Goal: Communication & Community: Answer question/provide support

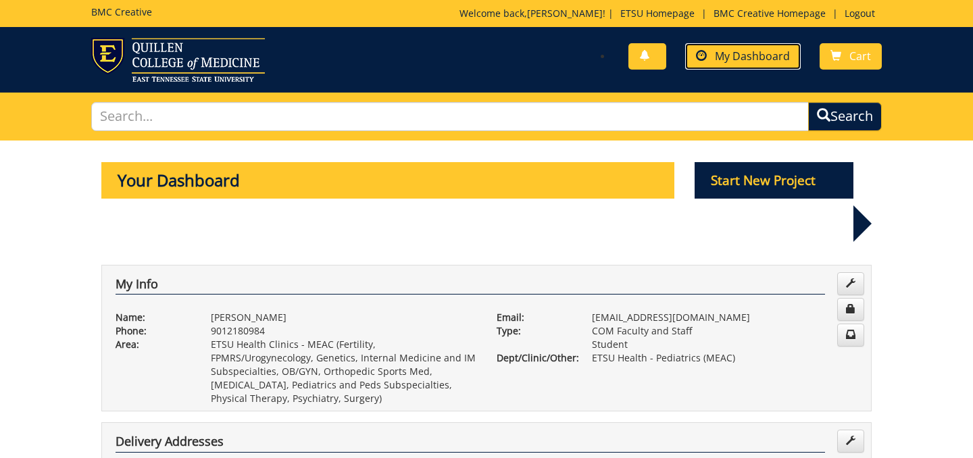
click at [742, 53] on span "My Dashboard" at bounding box center [752, 56] width 75 height 15
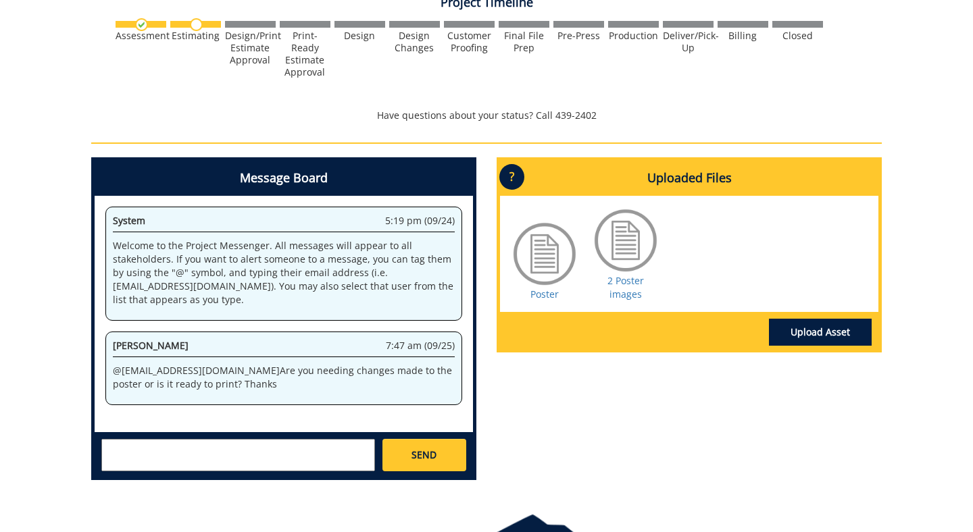
scroll to position [486, 0]
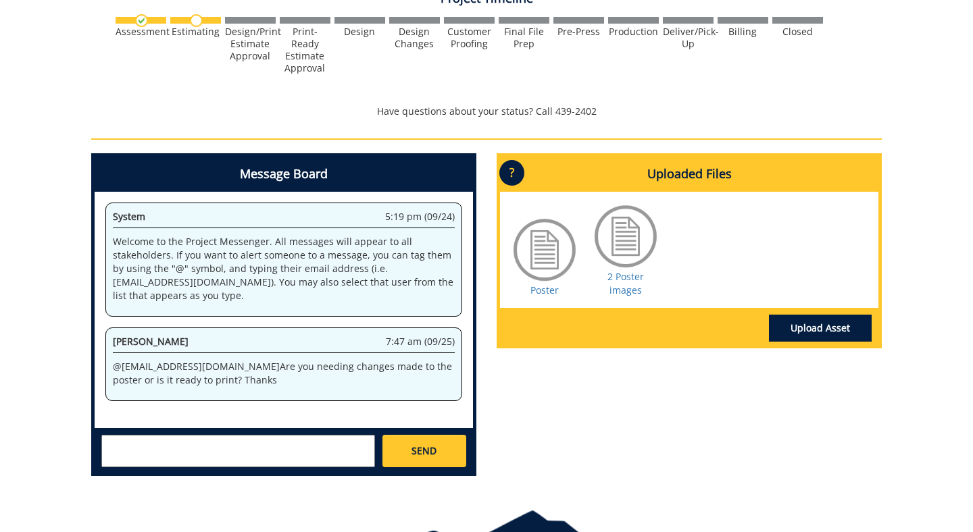
click at [257, 452] on textarea at bounding box center [238, 451] width 274 height 32
click at [151, 445] on textarea "Hi if you could help with just making the graphs look" at bounding box center [238, 451] width 274 height 32
drag, startPoint x: 348, startPoint y: 445, endPoint x: 118, endPoint y: 447, distance: 230.4
click at [118, 447] on textarea "Hi if you could help with just making the graphs look" at bounding box center [238, 451] width 274 height 32
type textarea "H"
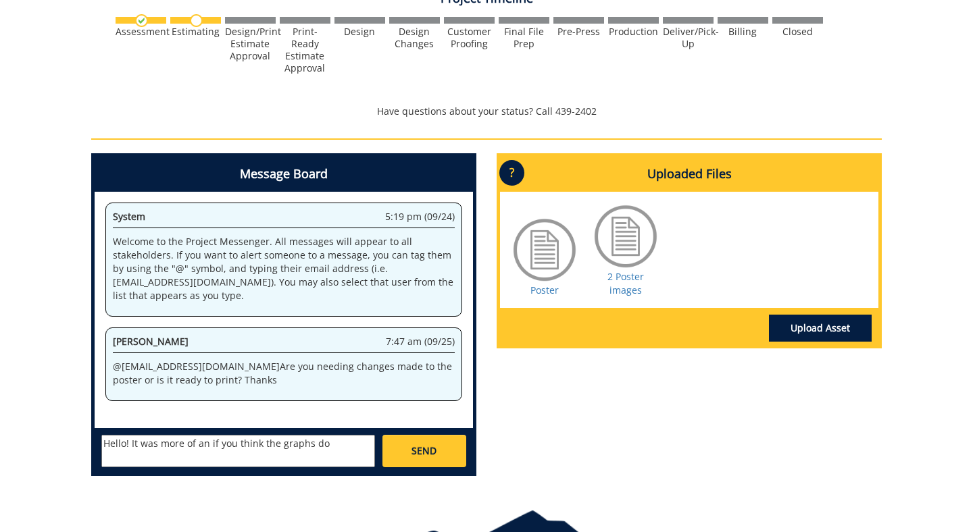
drag, startPoint x: 345, startPoint y: 441, endPoint x: 137, endPoint y: 448, distance: 207.5
click at [137, 448] on textarea "Hello! It was more of an if you think the graphs do" at bounding box center [238, 451] width 274 height 32
click at [116, 462] on textarea "Hello! I wanted to confirm the two bar graphs and all font is loegible and" at bounding box center [238, 451] width 274 height 32
click at [361, 446] on textarea "Hello! I wanted to confirm the two bar graphs and all font is legible and" at bounding box center [238, 451] width 274 height 32
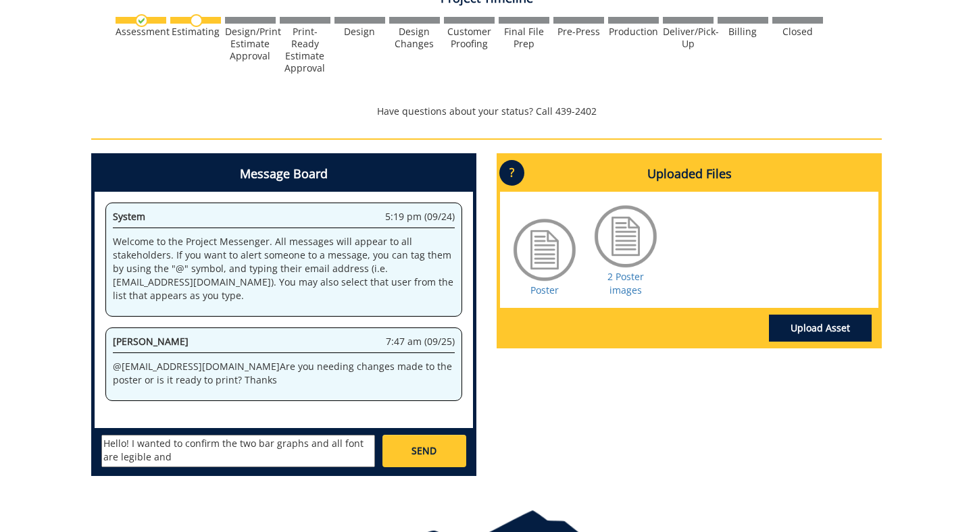
click at [160, 459] on textarea "Hello! I wanted to confirm the two bar graphs and all font are legible and" at bounding box center [238, 451] width 274 height 32
click at [182, 459] on textarea "Hello! I wanted to confirm the two bar graphs and all font are legible and" at bounding box center [238, 451] width 274 height 32
click at [111, 457] on textarea "Hello! I wanted to confirm the two bar graphs and all font are legible. And if …" at bounding box center [238, 451] width 274 height 32
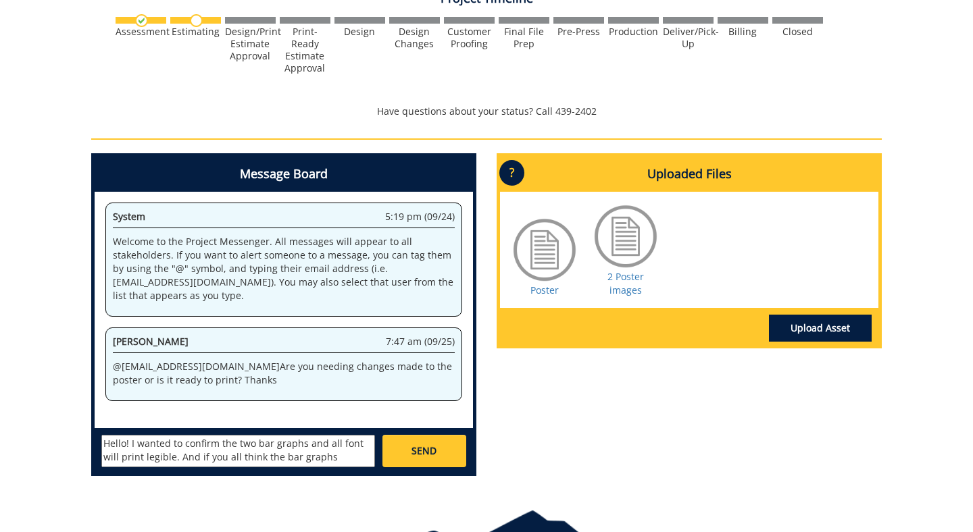
click at [172, 460] on textarea "Hello! I wanted to confirm the two bar graphs and all font will print legible. …" at bounding box center [238, 451] width 274 height 32
click at [257, 449] on textarea "Hello! I wanted to confirm the two bar graphs and all font will print legiblely…" at bounding box center [238, 451] width 274 height 32
click at [162, 458] on textarea "Hello! I wanted to confirm the two bar graphs and all font will print legiblely…" at bounding box center [238, 451] width 274 height 32
click at [345, 455] on textarea "Hello! I wanted to confirm the two bar graphs and all font will print legibly. …" at bounding box center [238, 451] width 274 height 32
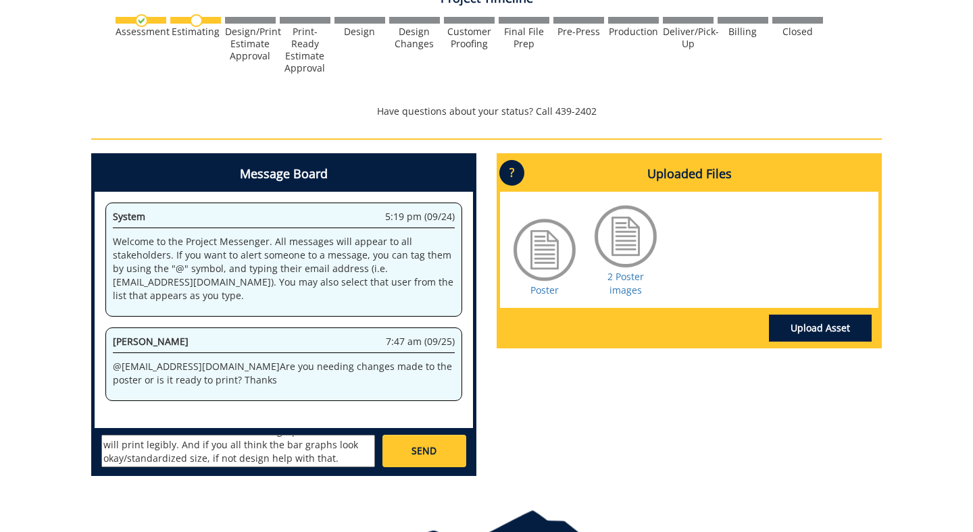
type textarea "Hello! I wanted to confirm the two bar graphs and all font will print legibly. …"
click at [436, 451] on span "SEND" at bounding box center [423, 451] width 25 height 14
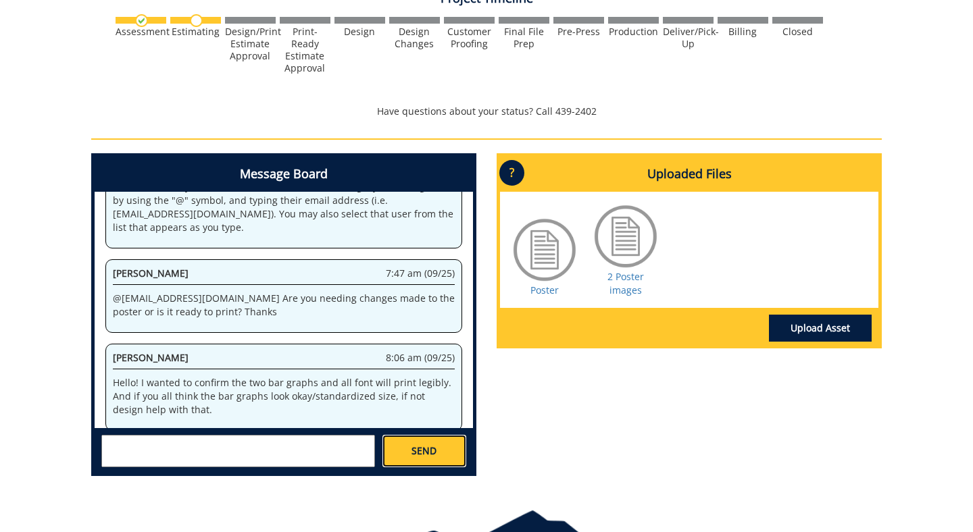
scroll to position [1311, 0]
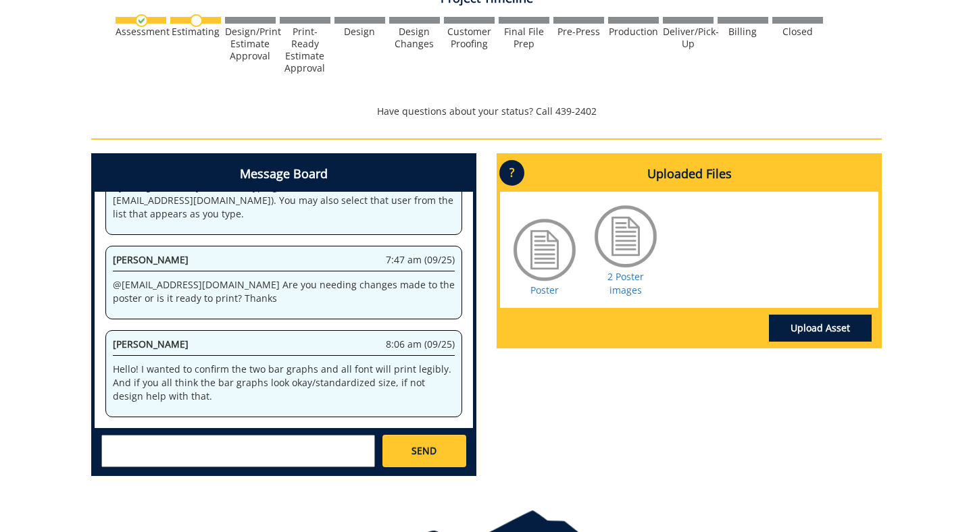
click at [199, 440] on textarea at bounding box center [238, 451] width 274 height 32
type textarea "2"
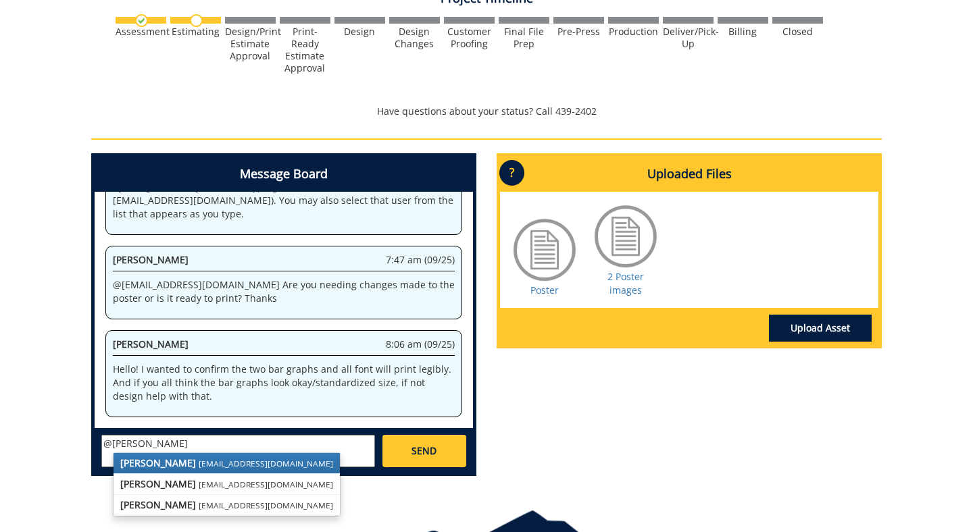
click at [202, 461] on small "[EMAIL_ADDRESS][DOMAIN_NAME]" at bounding box center [266, 463] width 134 height 11
type textarea "@[EMAIL_ADDRESS][DOMAIN_NAME]"
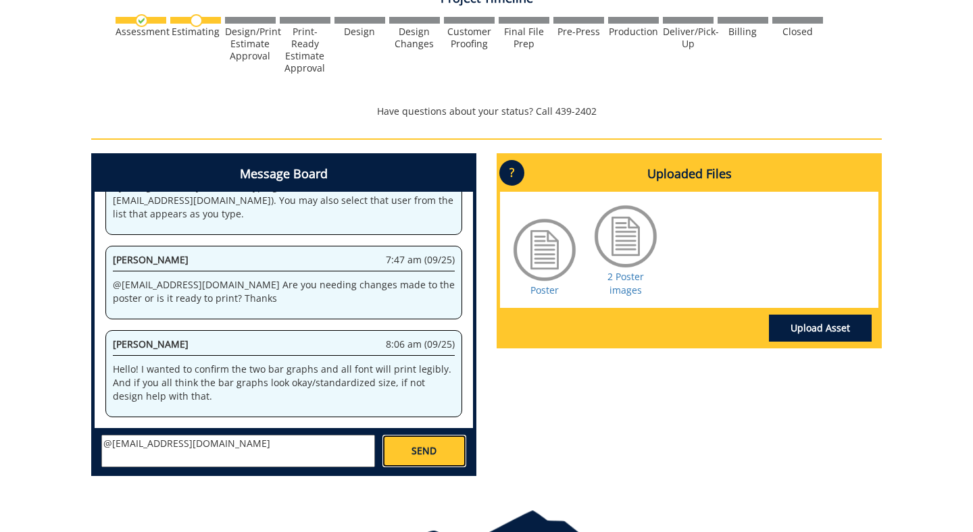
click at [415, 444] on link "SEND" at bounding box center [424, 451] width 84 height 32
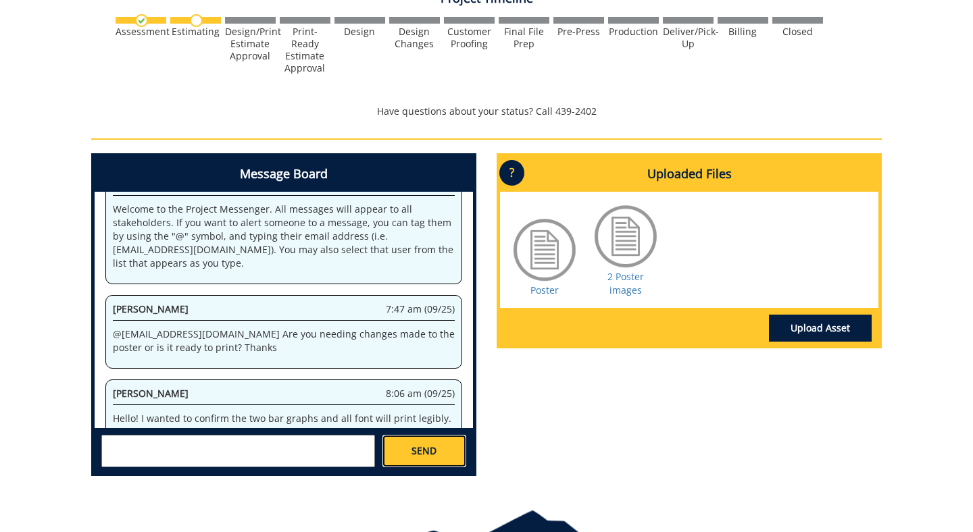
scroll to position [3061, 0]
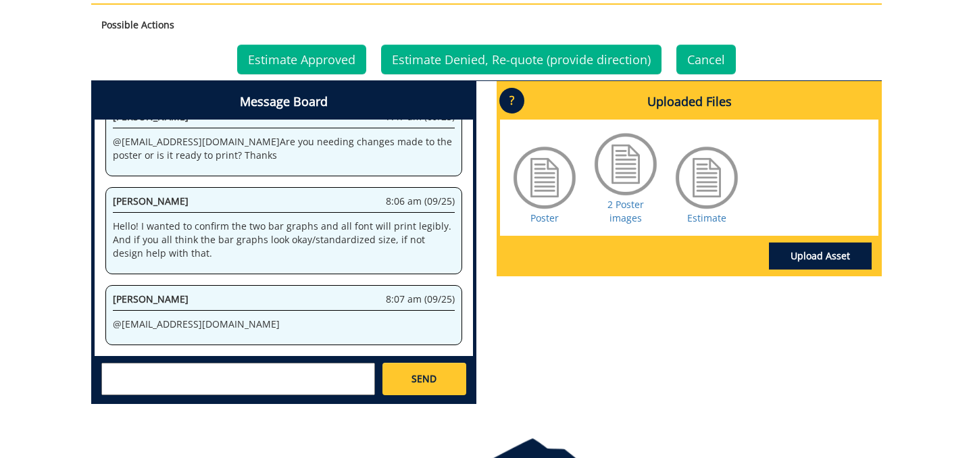
scroll to position [620, 0]
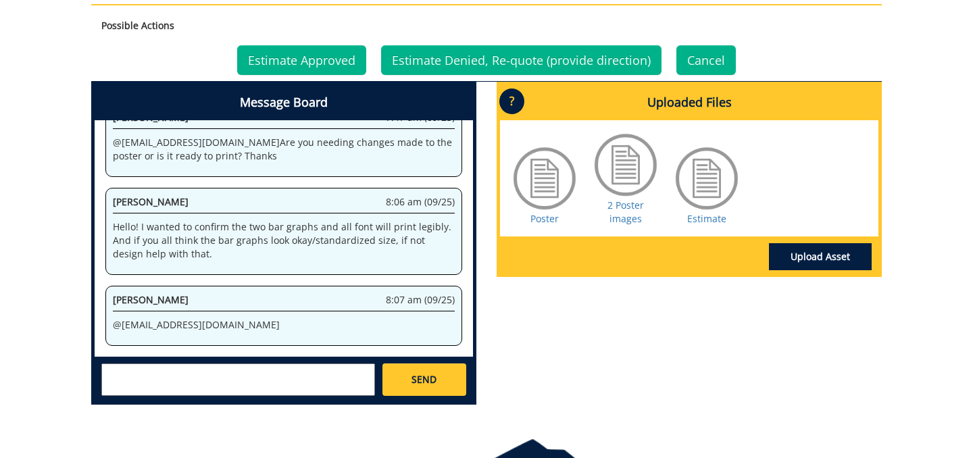
click at [703, 207] on div at bounding box center [707, 179] width 68 height 68
click at [703, 218] on link "Estimate" at bounding box center [706, 218] width 39 height 13
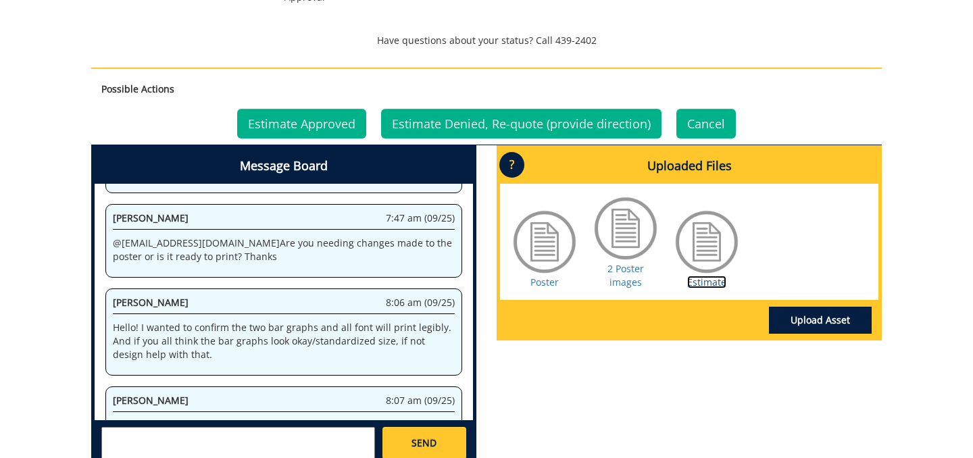
scroll to position [153, 0]
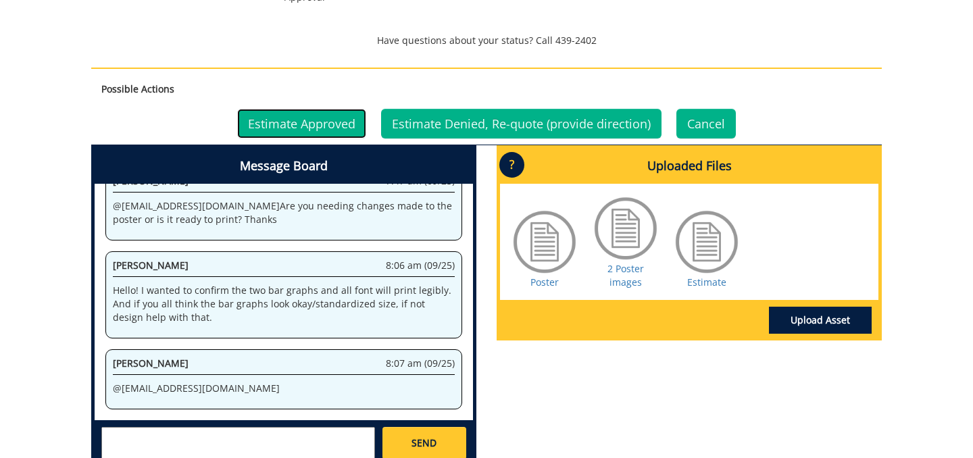
click at [283, 120] on link "Estimate Approved" at bounding box center [301, 124] width 129 height 30
